Goal: Task Accomplishment & Management: Use online tool/utility

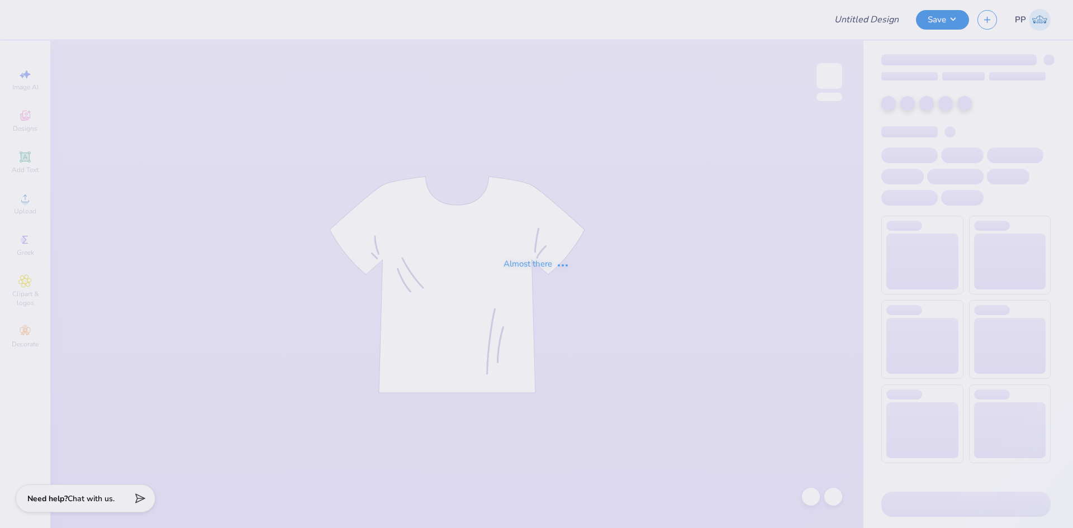
type input "staff 2025"
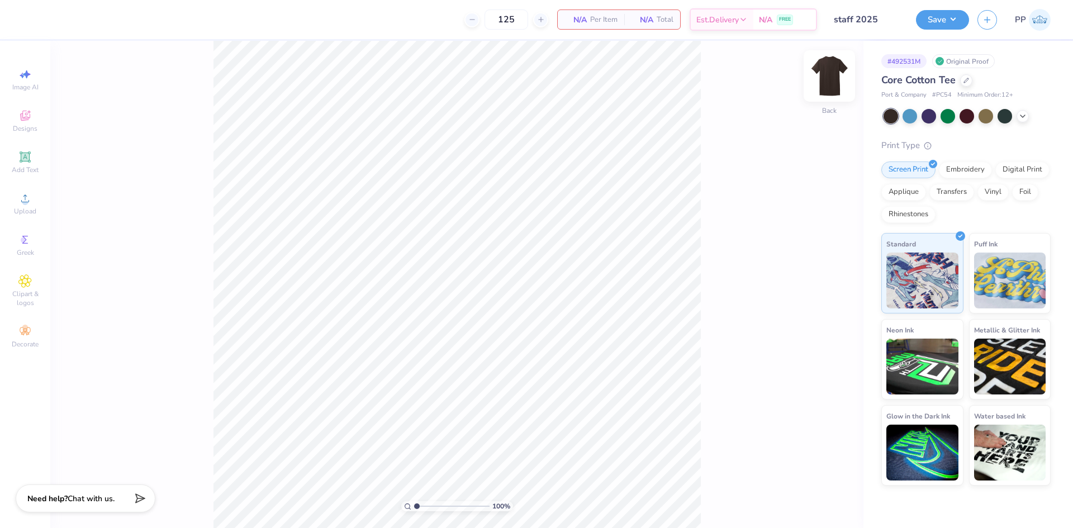
click at [820, 77] on img at bounding box center [829, 76] width 45 height 45
click at [820, 77] on img at bounding box center [829, 76] width 22 height 22
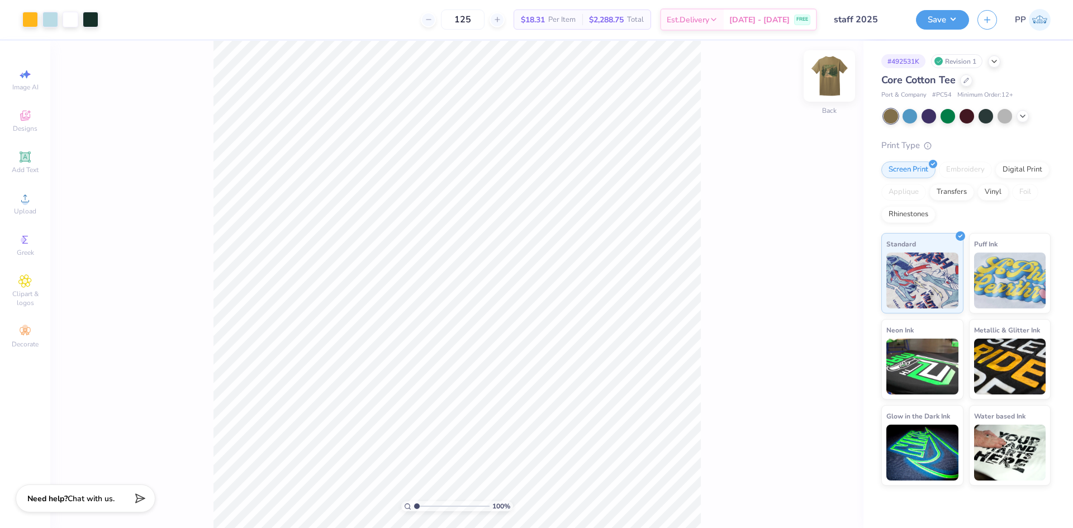
click at [824, 82] on img at bounding box center [829, 76] width 45 height 45
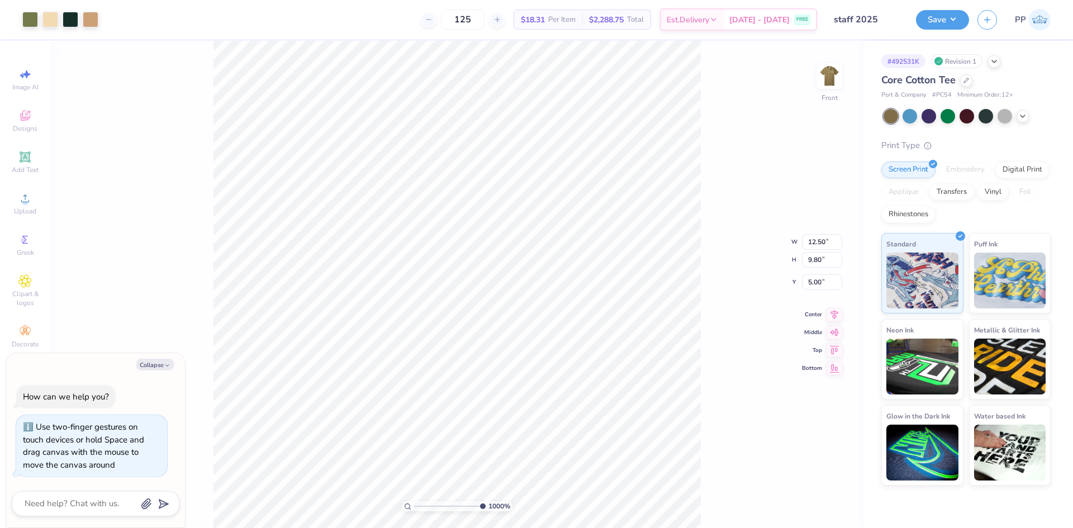
drag, startPoint x: 435, startPoint y: 505, endPoint x: 507, endPoint y: 502, distance: 72.1
type input "10"
click at [486, 507] on input "range" at bounding box center [450, 506] width 72 height 10
type textarea "x"
type input "7.16"
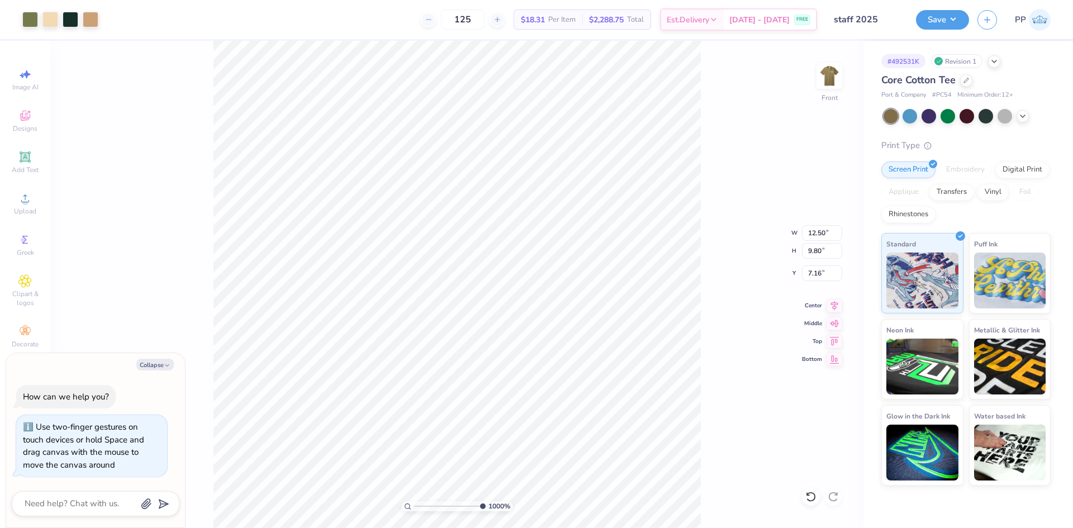
type textarea "x"
drag, startPoint x: 471, startPoint y: 505, endPoint x: 416, endPoint y: 504, distance: 54.8
type input "1"
click at [416, 504] on input "range" at bounding box center [451, 506] width 75 height 10
type textarea "x"
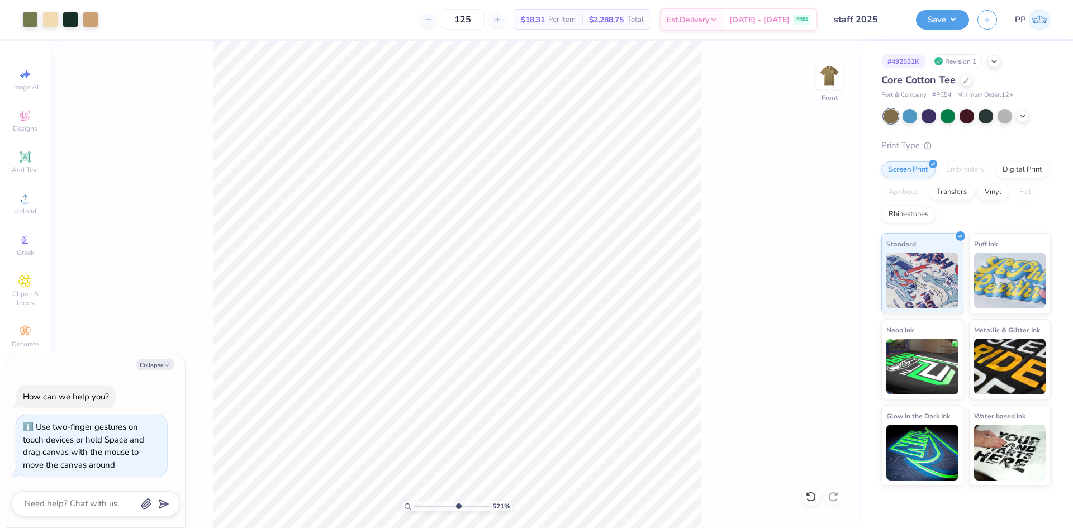
drag, startPoint x: 420, startPoint y: 503, endPoint x: 457, endPoint y: 505, distance: 36.9
type input "6.4"
click at [457, 505] on input "range" at bounding box center [451, 506] width 75 height 10
type textarea "x"
type input "0.33"
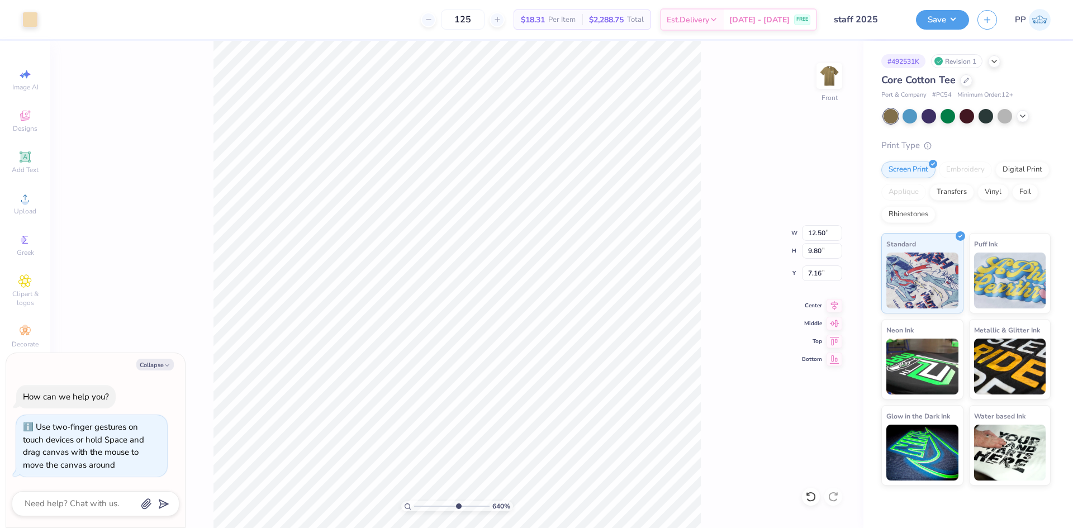
type input "0.36"
type input "8.09"
type textarea "x"
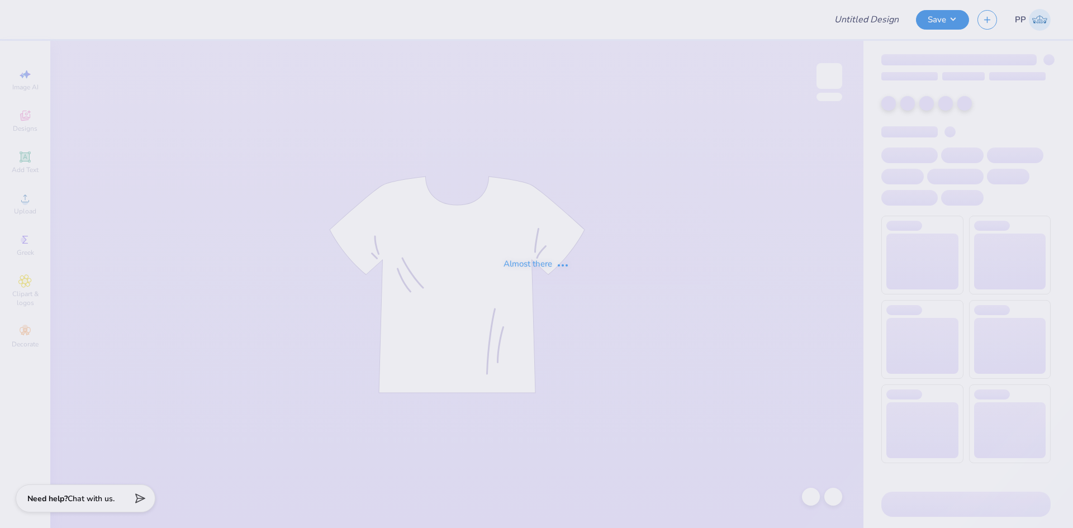
type input "BID DAY SPRING 2025"
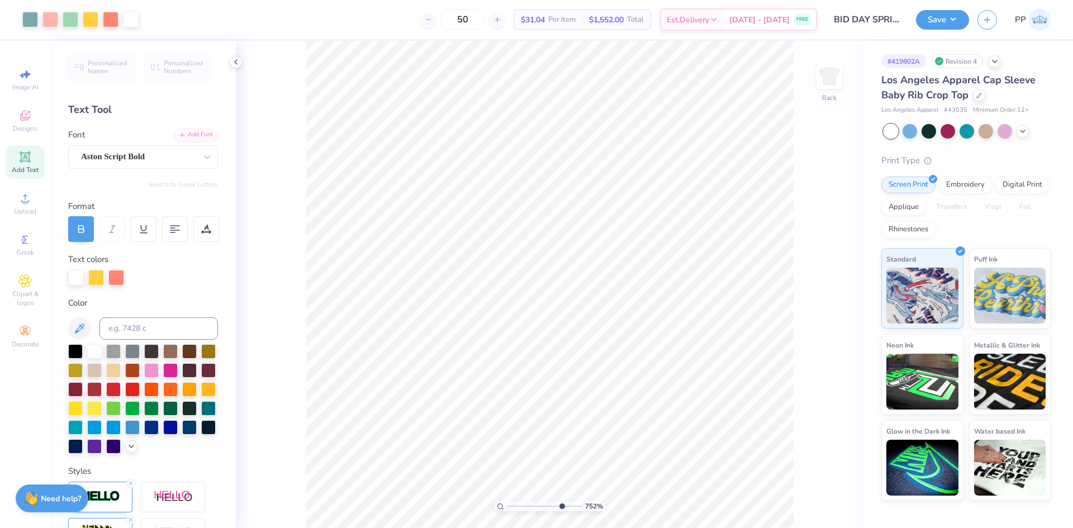
drag, startPoint x: 548, startPoint y: 503, endPoint x: 562, endPoint y: 500, distance: 14.9
click at [562, 501] on input "range" at bounding box center [544, 506] width 75 height 10
type input "5.38829468429419"
